Goal: Task Accomplishment & Management: Complete application form

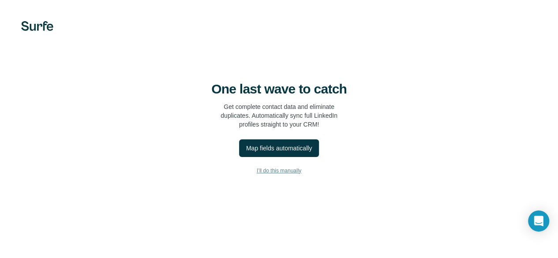
click at [257, 175] on span "I’ll do this manually" at bounding box center [279, 171] width 45 height 8
